Goal: Information Seeking & Learning: Learn about a topic

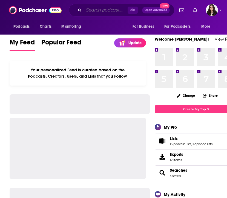
click at [89, 10] on input "Search podcasts, credits, & more..." at bounding box center [106, 10] width 44 height 9
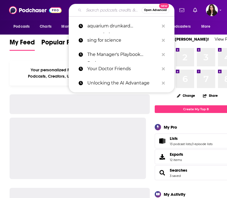
paste input "Real Pod"
type input "Real Pod"
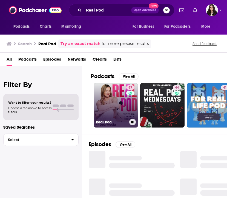
click at [131, 114] on div "57" at bounding box center [131, 101] width 10 height 33
